Goal: Information Seeking & Learning: Compare options

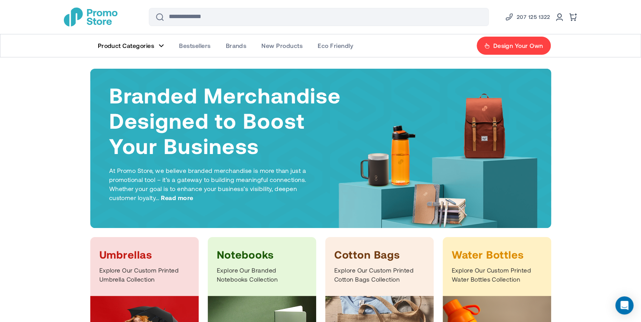
click at [240, 45] on span "Brands" at bounding box center [236, 46] width 21 height 8
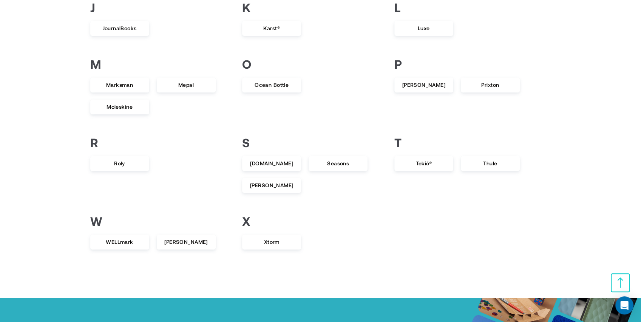
scroll to position [336, 0]
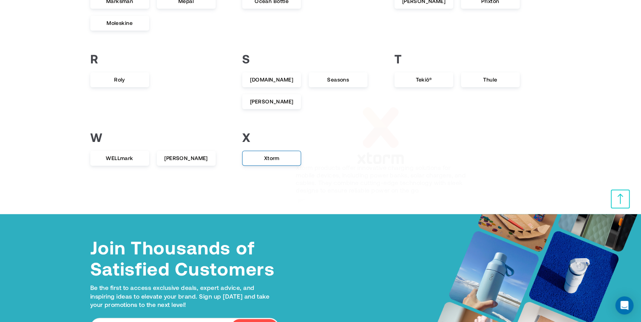
click at [271, 159] on span "Xtorm" at bounding box center [272, 159] width 58 height 14
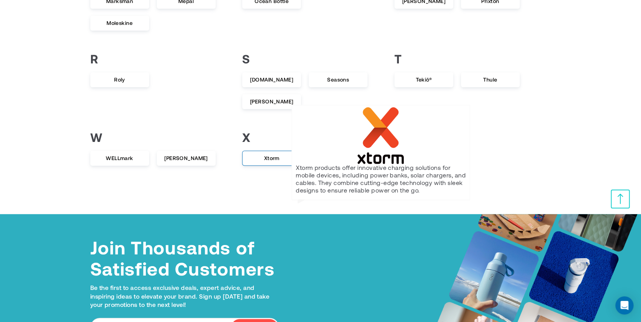
click at [271, 156] on span "Xtorm" at bounding box center [272, 159] width 58 height 14
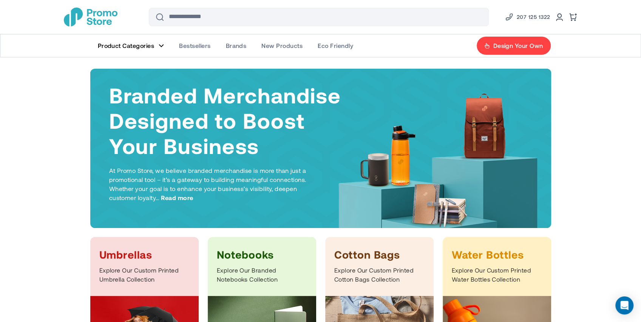
click at [243, 44] on span "Brands" at bounding box center [236, 46] width 21 height 8
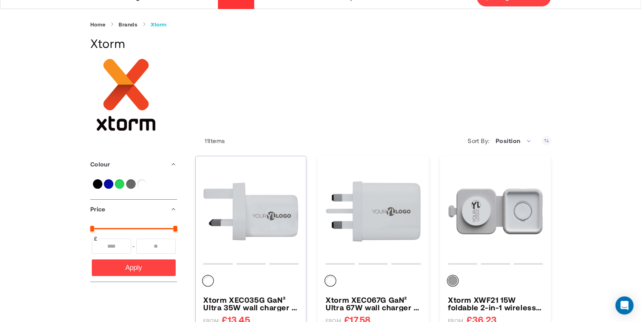
scroll to position [84, 0]
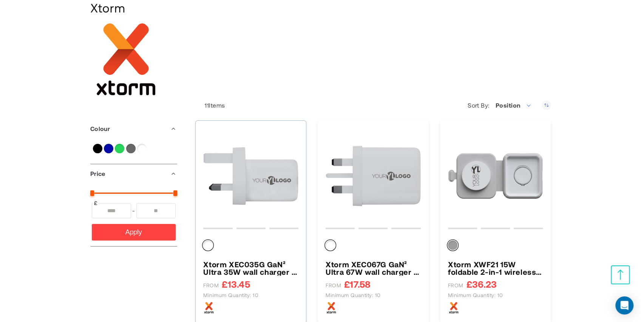
click at [262, 169] on img "Xtorm XEC035G GaN² Ultra 35W wall charger - UK plug" at bounding box center [250, 175] width 95 height 95
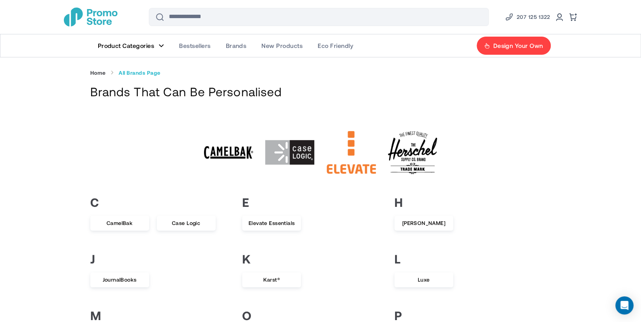
click at [225, 156] on img "1 / 22" at bounding box center [228, 152] width 49 height 49
click at [295, 150] on img "2 / 22" at bounding box center [289, 152] width 49 height 49
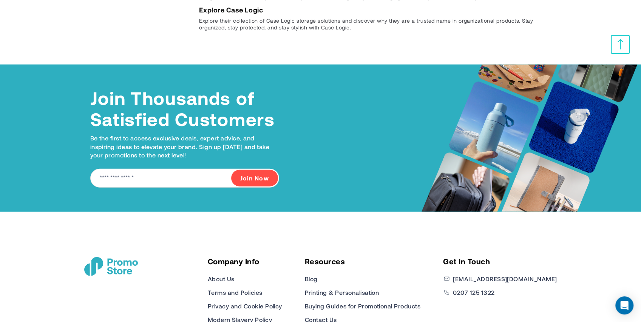
scroll to position [1243, 0]
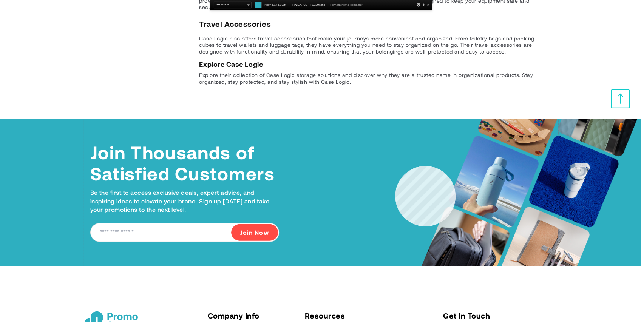
click at [396, 166] on div "Join Thousands of Satisfied Customers Be the first to access exclusive deals, e…" at bounding box center [321, 192] width 475 height 147
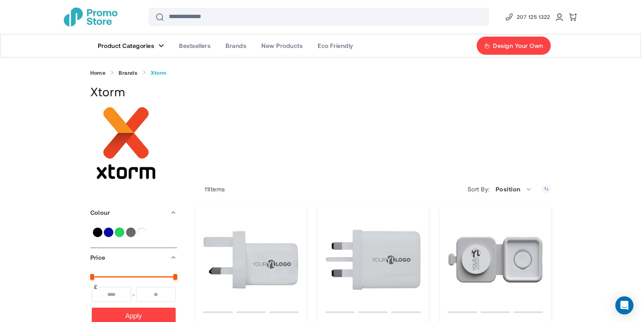
scroll to position [83, 0]
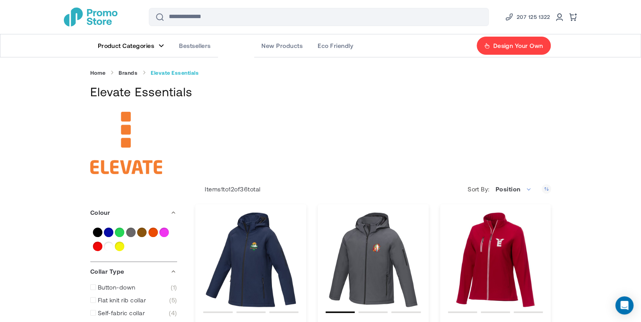
click at [238, 43] on span "Brands" at bounding box center [236, 46] width 21 height 8
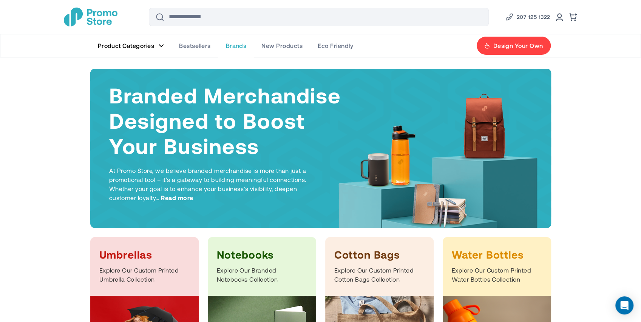
click at [232, 45] on span "Brands" at bounding box center [236, 46] width 21 height 8
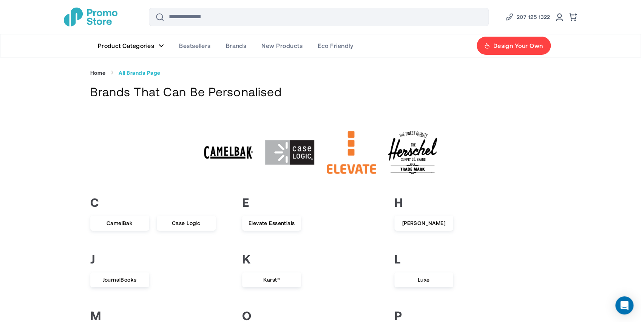
click at [294, 159] on img "2 / 22" at bounding box center [289, 152] width 49 height 49
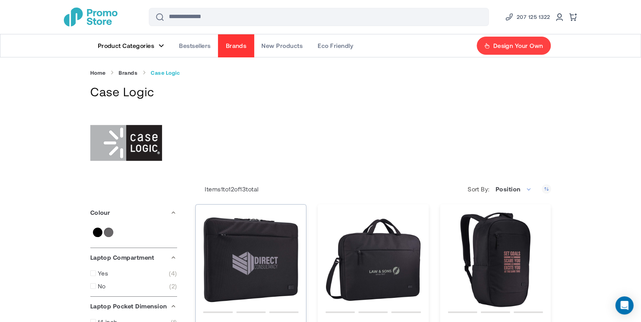
click at [232, 260] on img "Case Logic Invigo 14&quot; recycled laptop sleeve" at bounding box center [250, 259] width 95 height 95
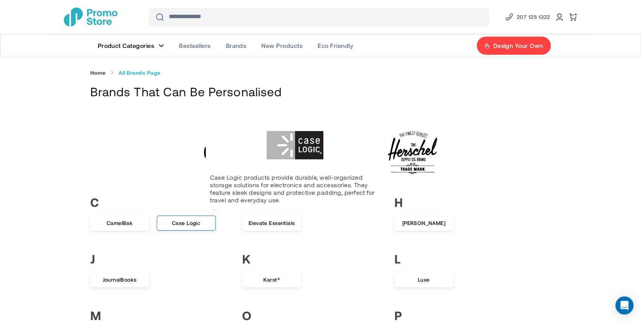
scroll to position [84, 0]
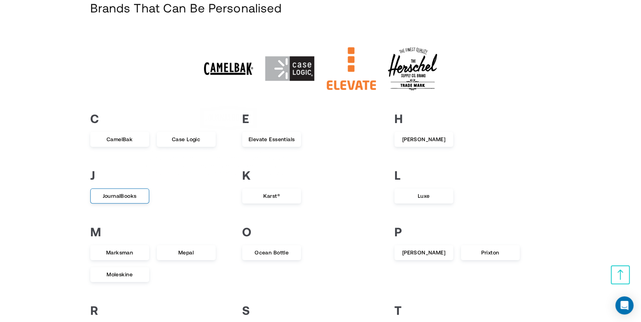
click at [125, 198] on span "JournalBooks" at bounding box center [120, 196] width 58 height 14
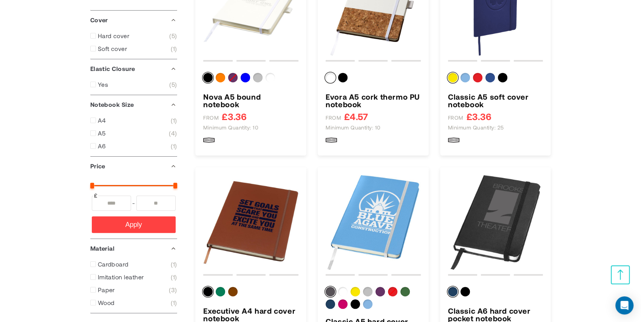
scroll to position [336, 0]
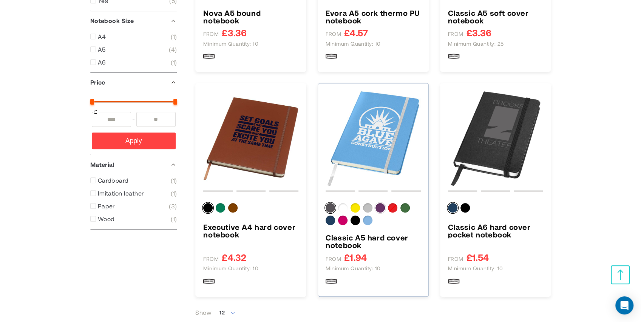
click at [380, 207] on div "Purple" at bounding box center [380, 207] width 9 height 9
click at [391, 208] on div "Red" at bounding box center [392, 207] width 9 height 9
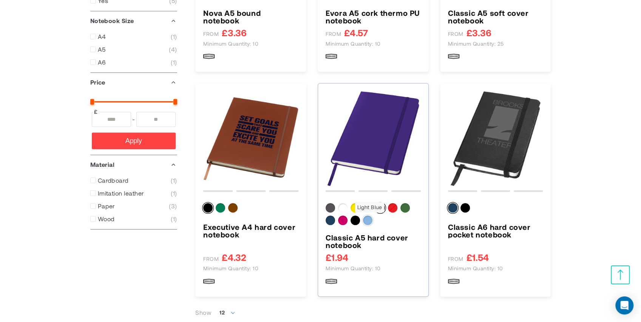
click at [367, 222] on div "Light Blue" at bounding box center [367, 220] width 9 height 9
click at [344, 220] on div "Magenta" at bounding box center [342, 220] width 9 height 9
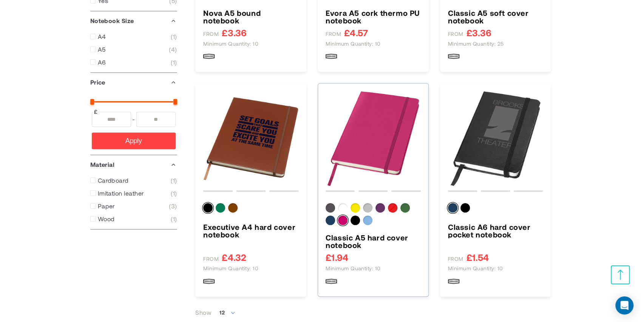
click at [344, 221] on div "Magenta" at bounding box center [342, 220] width 9 height 9
click at [391, 138] on img "Classic A5 hard cover notebook" at bounding box center [373, 138] width 95 height 95
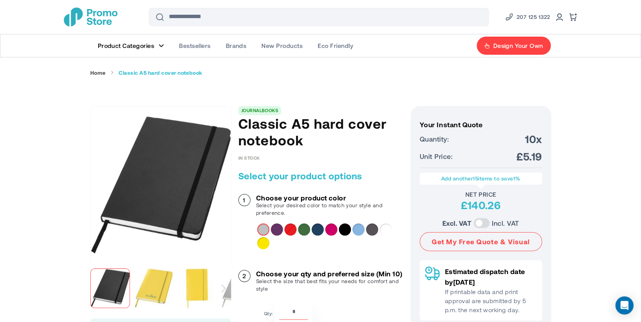
click at [331, 229] on div "Magenta" at bounding box center [331, 230] width 12 height 12
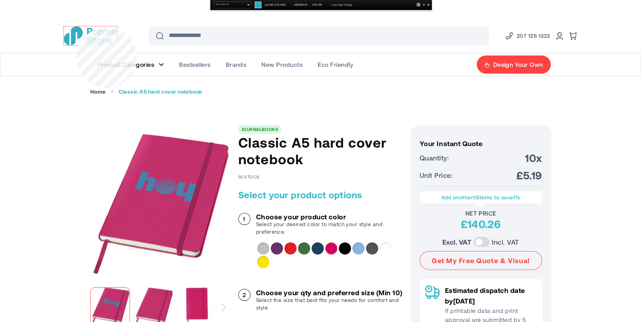
click at [76, 27] on img "store logo" at bounding box center [91, 35] width 54 height 19
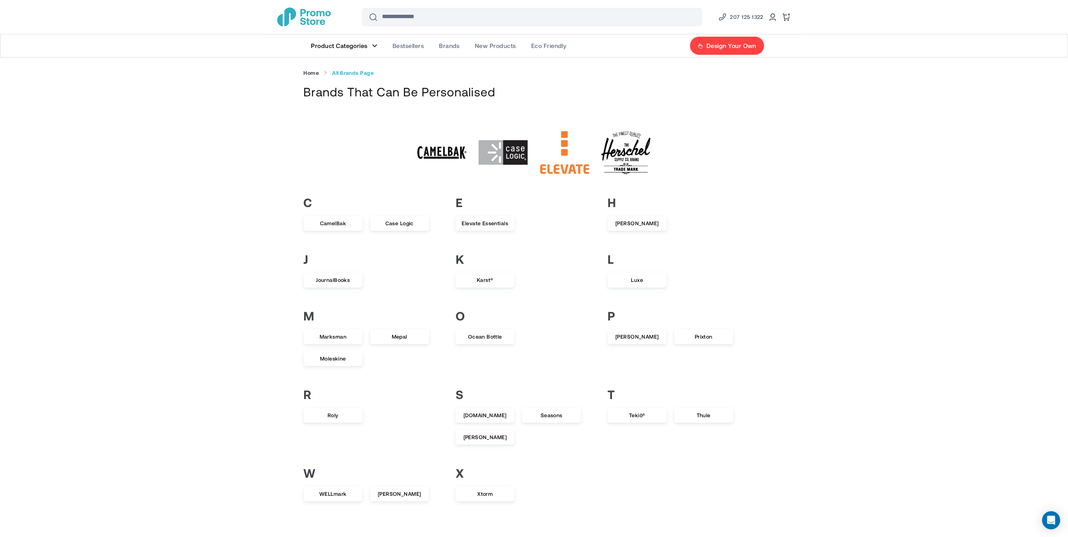
click at [284, 17] on img "store logo" at bounding box center [304, 17] width 54 height 19
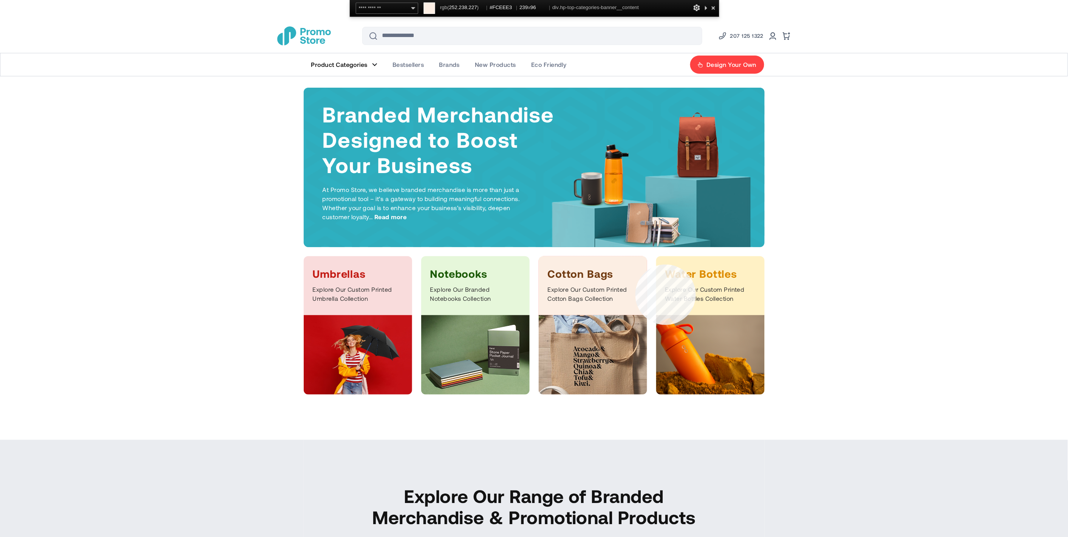
click at [636, 264] on div "Cotton Bags Explore Our Custom Printed Cotton Bags Collection" at bounding box center [593, 285] width 108 height 59
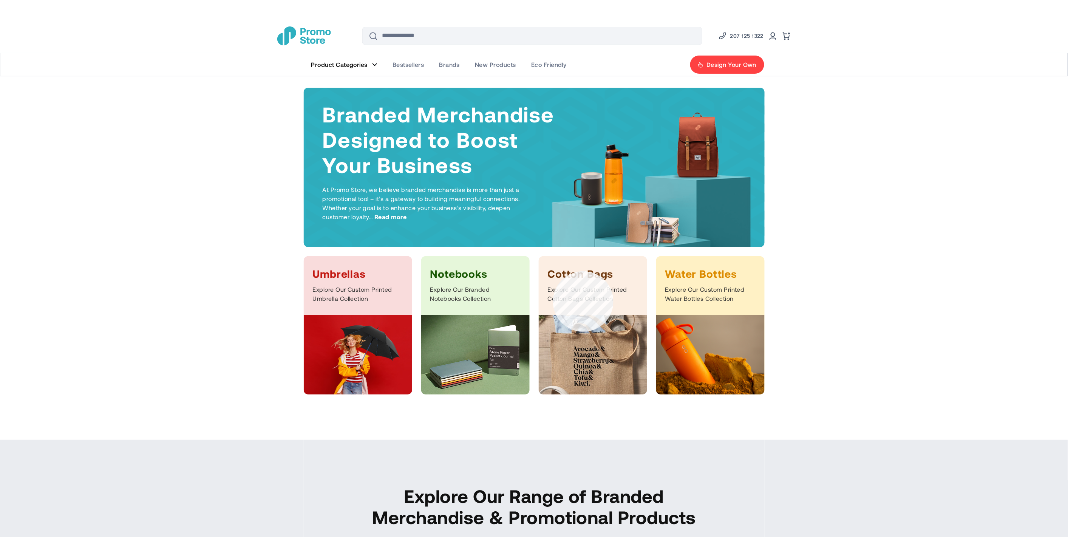
click at [553, 271] on h3 "Cotton Bags" at bounding box center [593, 274] width 90 height 14
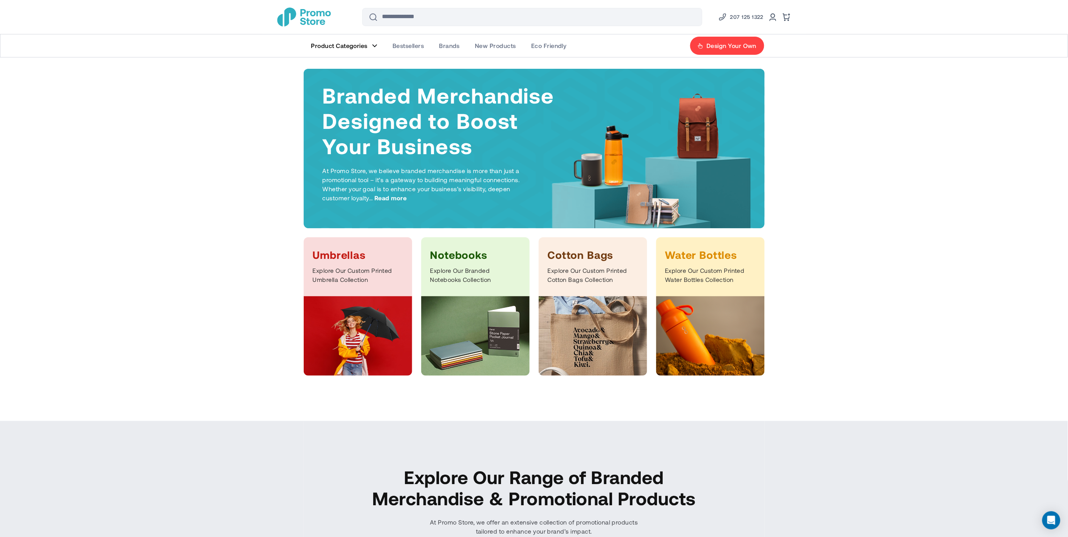
click at [462, 342] on img at bounding box center [475, 335] width 108 height 79
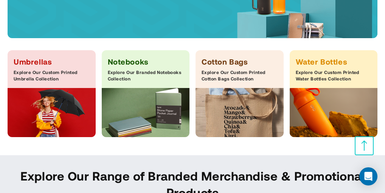
scroll to position [252, 0]
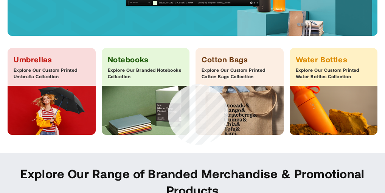
click at [168, 84] on div "Notebooks Explore Our Branded Notebooks Collection" at bounding box center [146, 67] width 88 height 38
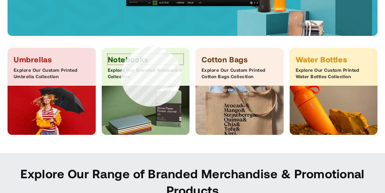
click at [121, 54] on h3 "Notebooks" at bounding box center [146, 59] width 76 height 11
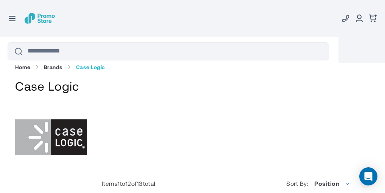
scroll to position [1112, 0]
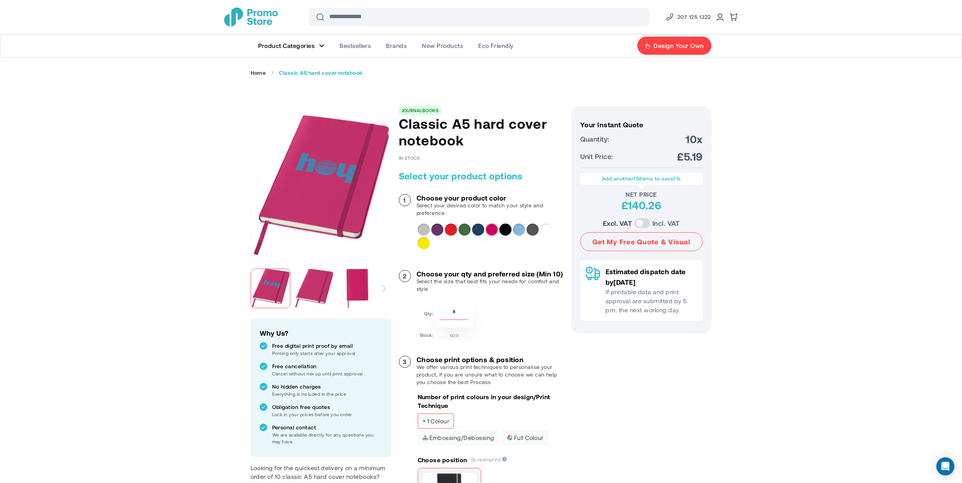
drag, startPoint x: 248, startPoint y: 0, endPoint x: 772, endPoint y: 91, distance: 531.6
click at [384, 46] on link "Brands" at bounding box center [396, 45] width 36 height 23
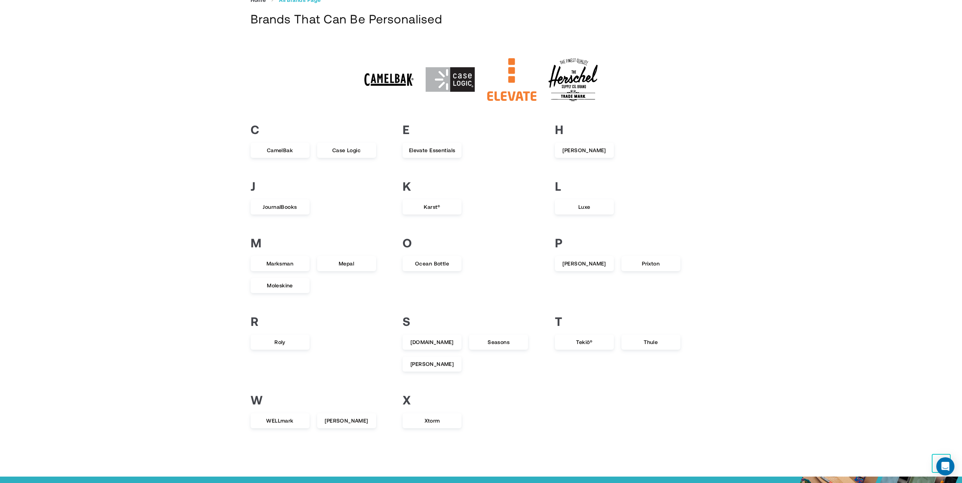
scroll to position [126, 0]
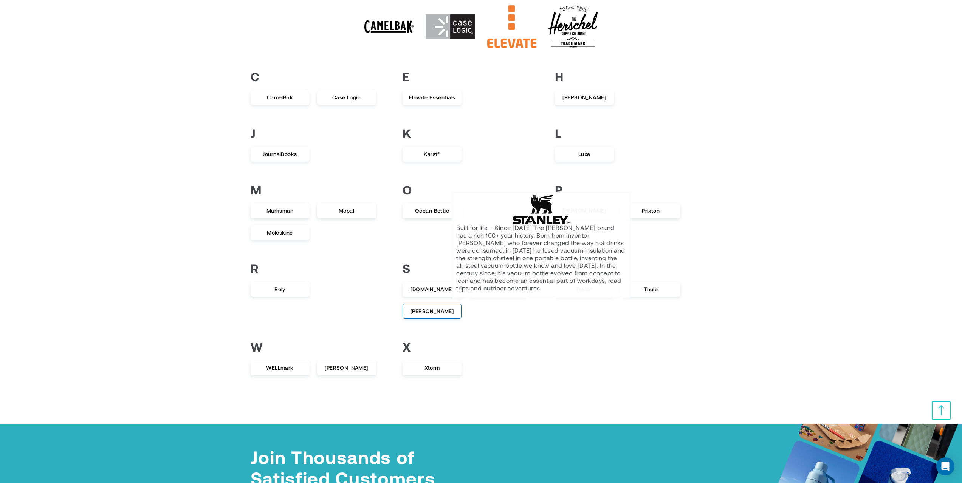
click at [438, 311] on span "Stanley" at bounding box center [432, 312] width 58 height 14
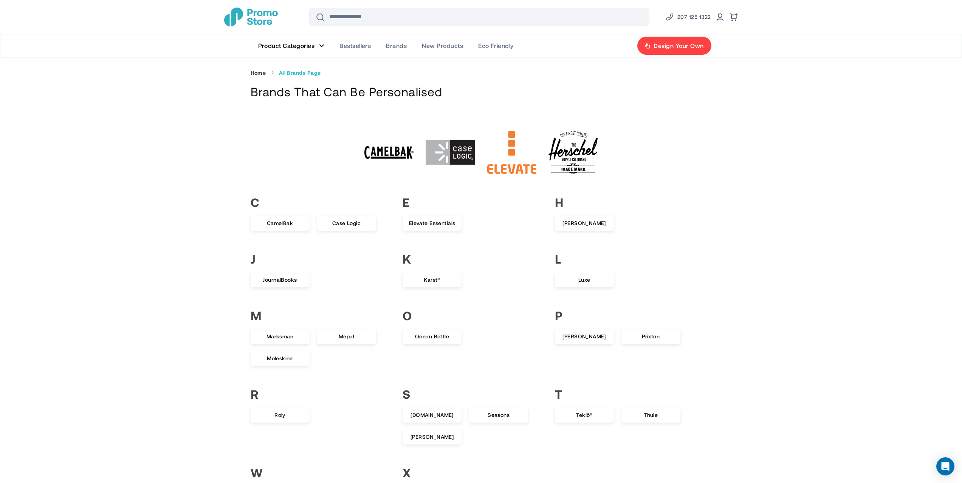
scroll to position [126, 0]
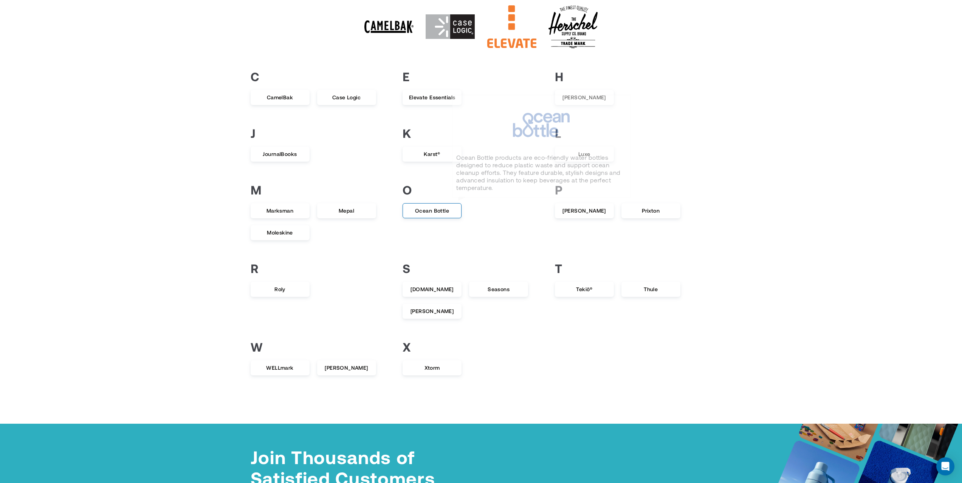
click at [431, 212] on span "Ocean Bottle" at bounding box center [432, 211] width 58 height 14
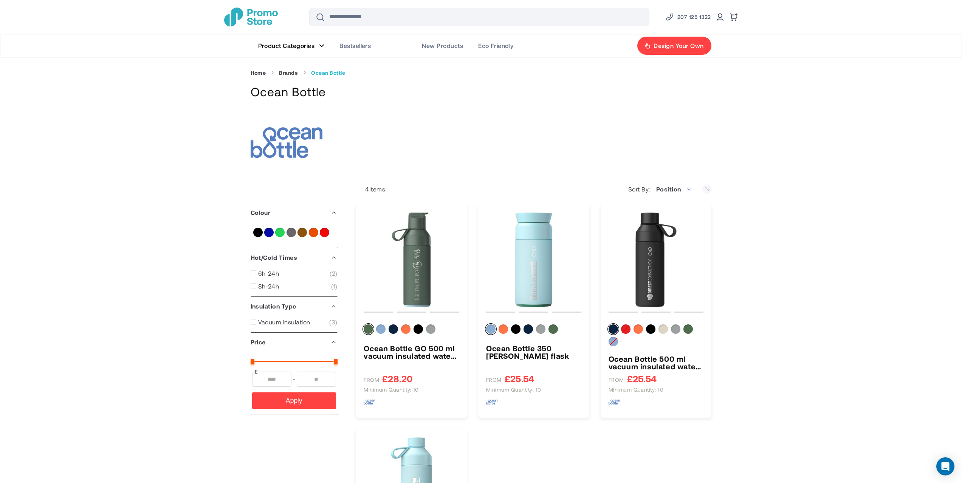
click at [393, 50] on link "Brands" at bounding box center [396, 45] width 36 height 23
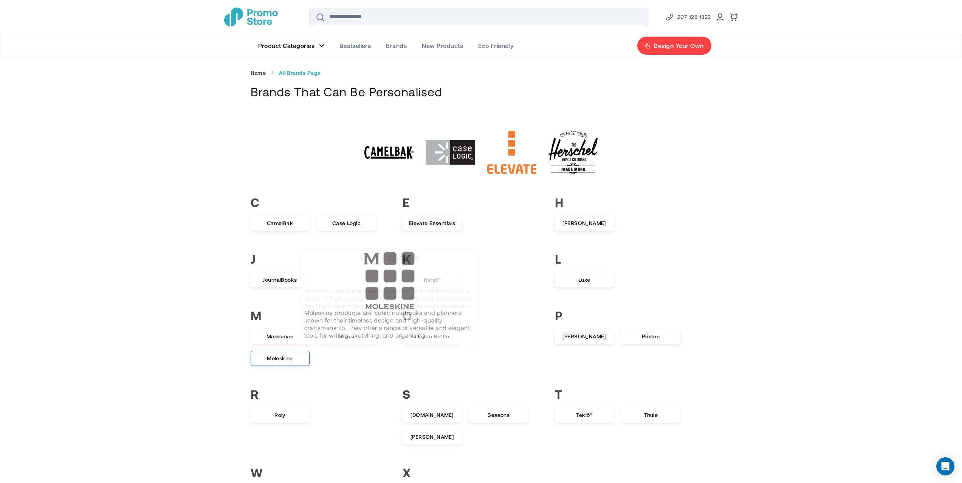
click at [285, 357] on span "Moleskine" at bounding box center [280, 359] width 58 height 14
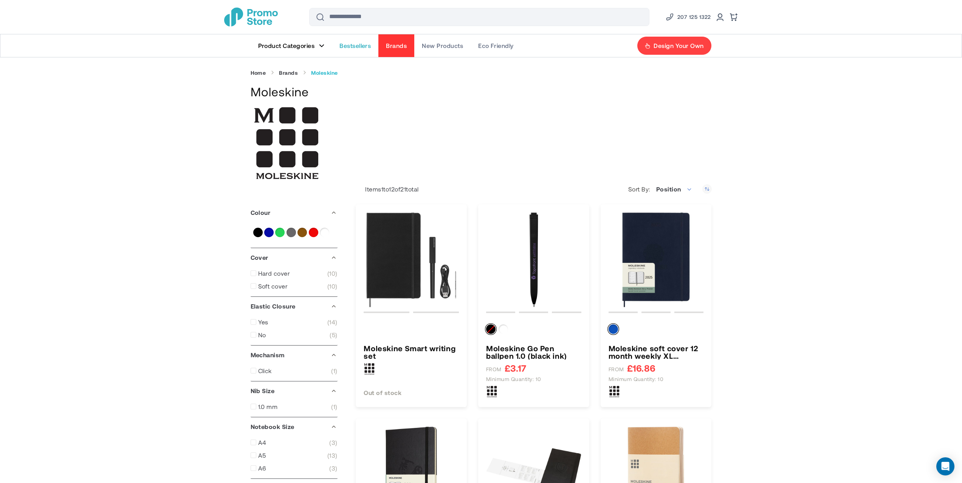
click at [403, 44] on span "Brands" at bounding box center [396, 46] width 21 height 8
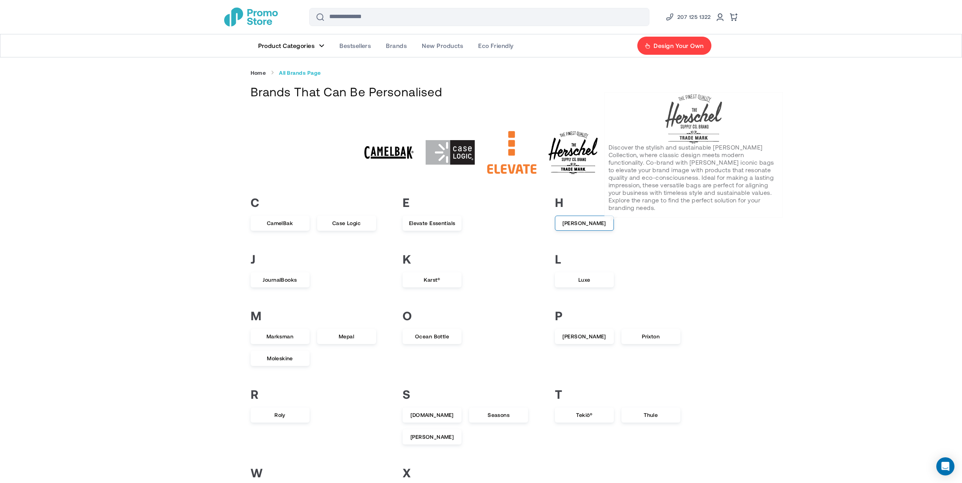
click at [592, 224] on span "[PERSON_NAME]" at bounding box center [584, 223] width 58 height 14
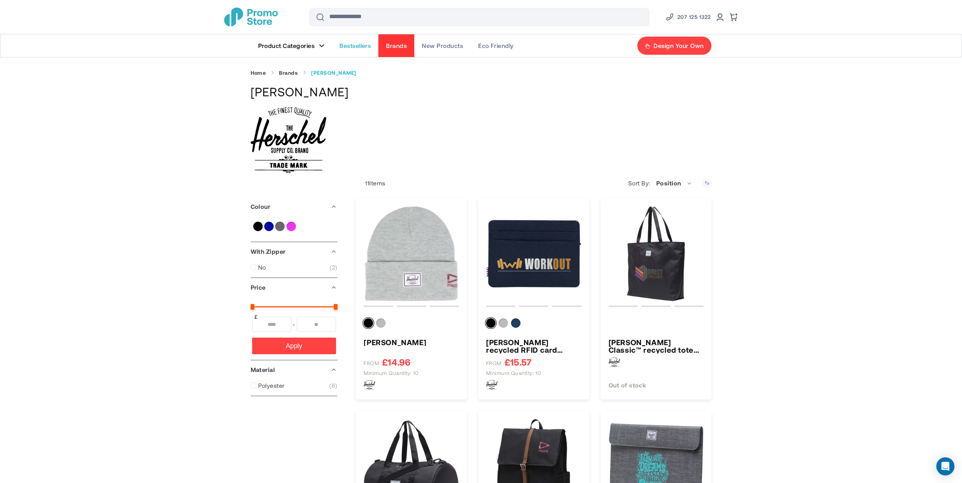
click at [393, 46] on span "Brands" at bounding box center [396, 46] width 21 height 8
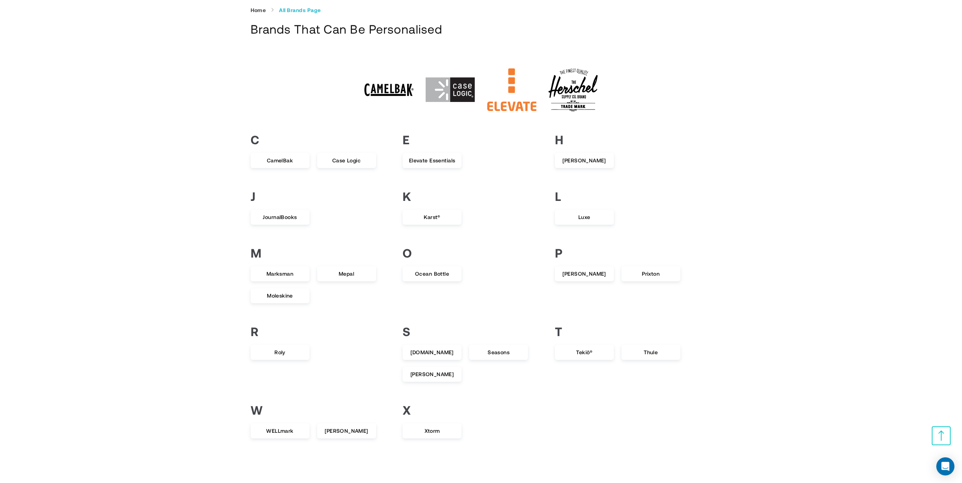
scroll to position [126, 0]
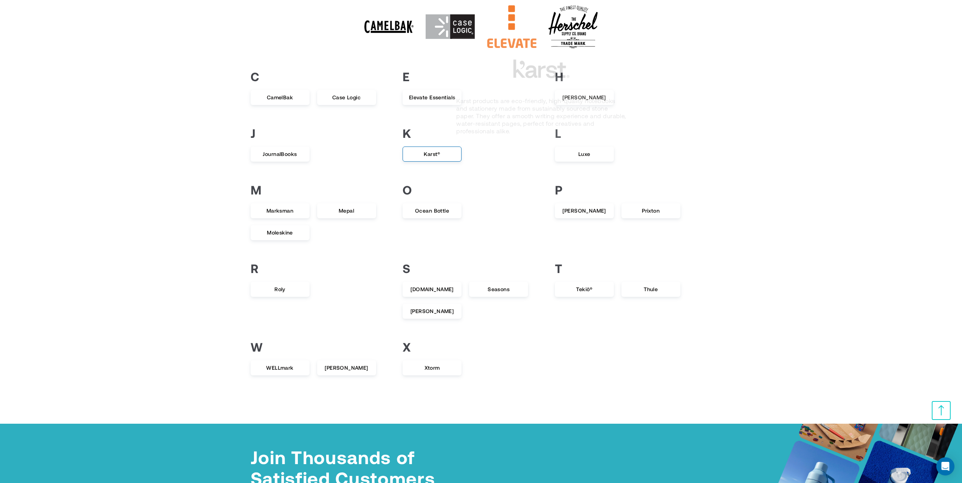
click at [429, 149] on span "Karst®" at bounding box center [432, 154] width 58 height 14
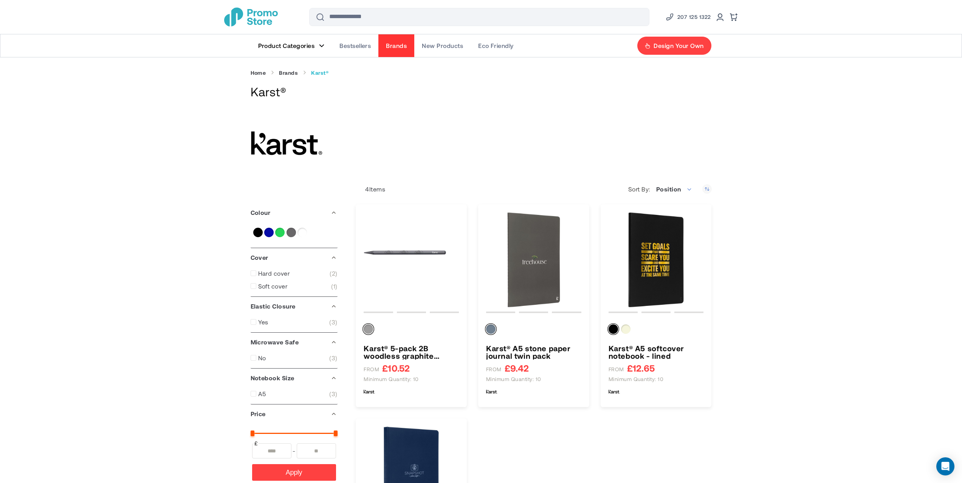
drag, startPoint x: 279, startPoint y: 131, endPoint x: 257, endPoint y: 150, distance: 29.0
click at [406, 42] on span "Brands" at bounding box center [396, 46] width 21 height 8
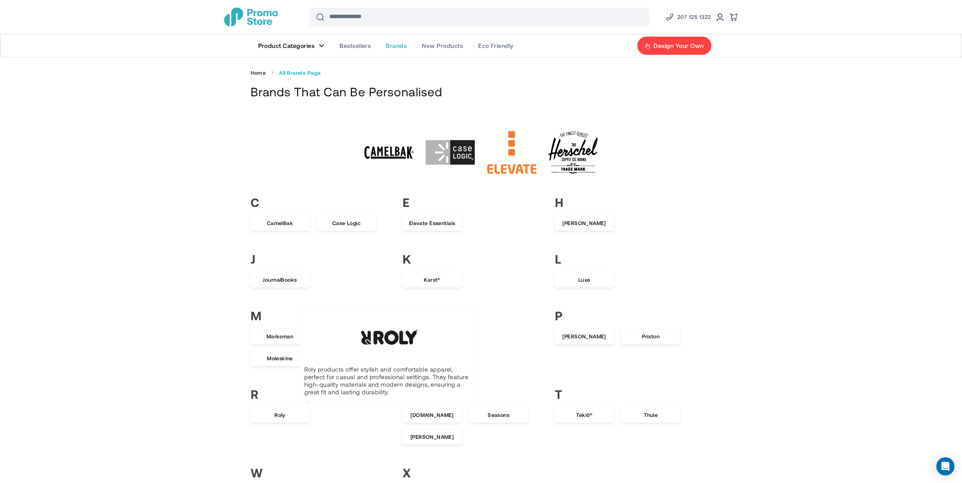
click at [384, 41] on link "Brands" at bounding box center [396, 45] width 36 height 23
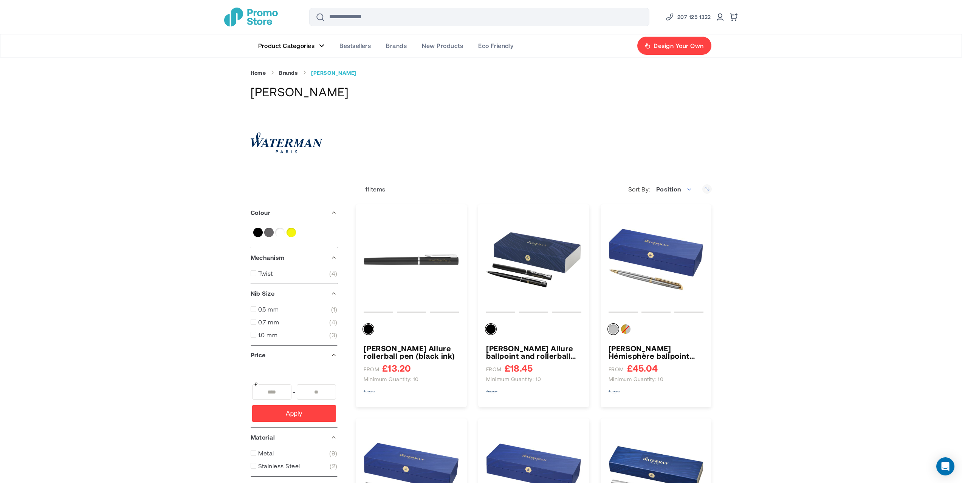
type input "*****"
type input "******"
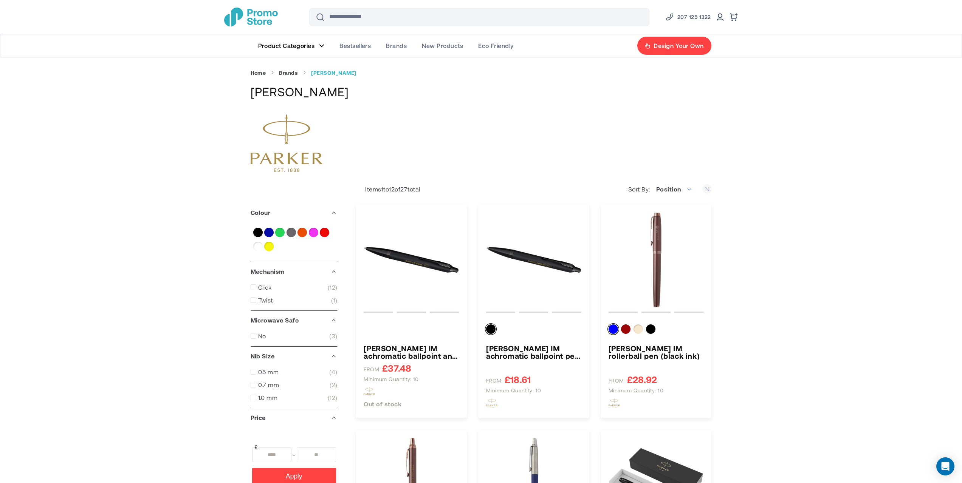
type input "*"
type input "*****"
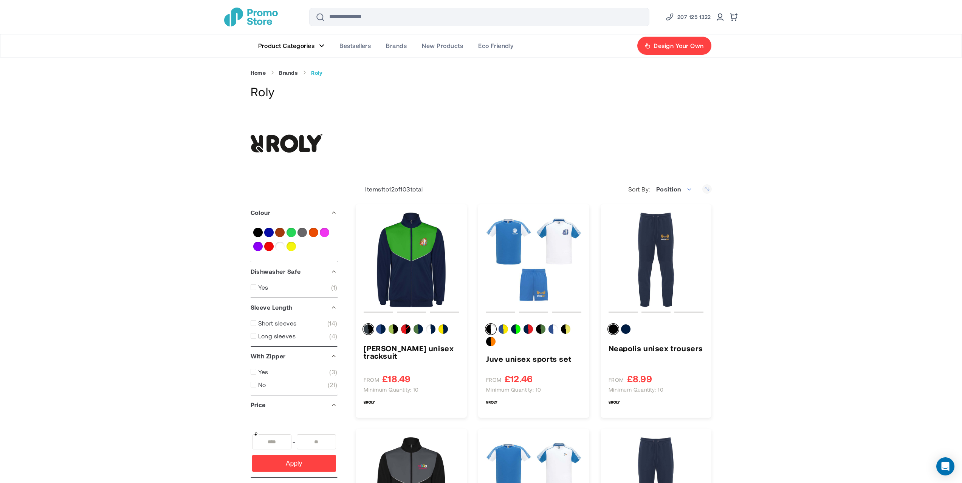
type input "****"
type input "*****"
click at [407, 43] on span "Brands" at bounding box center [396, 46] width 21 height 8
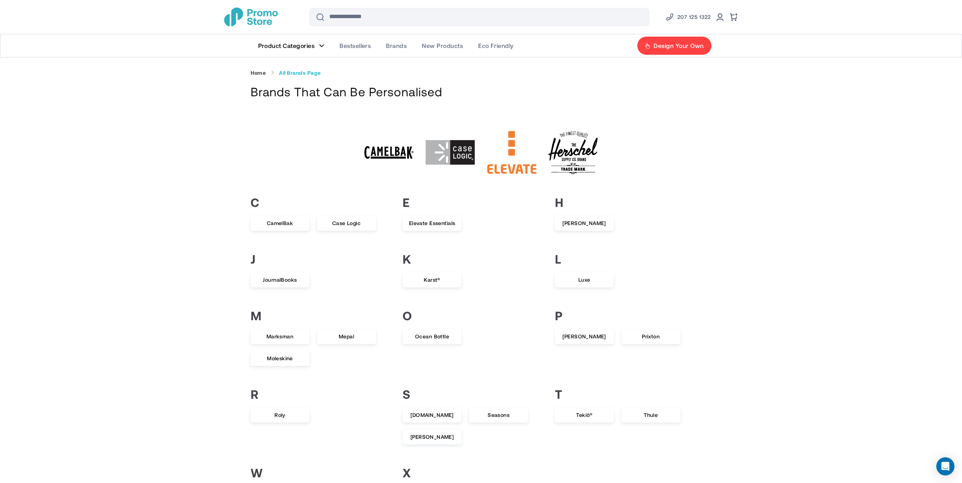
drag, startPoint x: 942, startPoint y: 193, endPoint x: 938, endPoint y: 193, distance: 4.2
click at [940, 193] on div "Skip to Content Compare Blog Sign In Create an Account Search Search 207 125 13…" at bounding box center [481, 431] width 962 height 863
